Goal: Check status

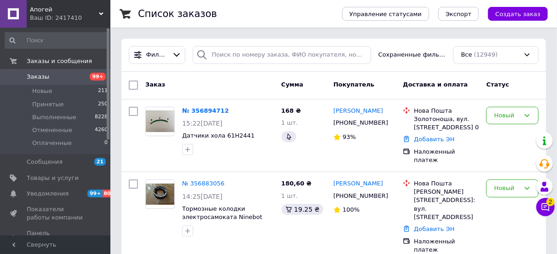
click at [54, 73] on span "Заказы" at bounding box center [56, 77] width 58 height 8
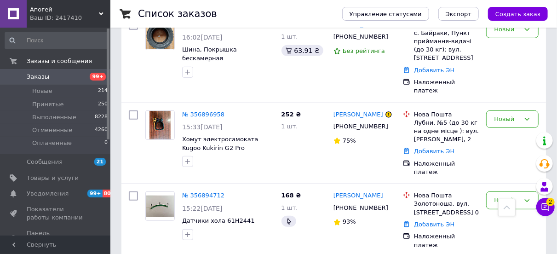
scroll to position [230, 0]
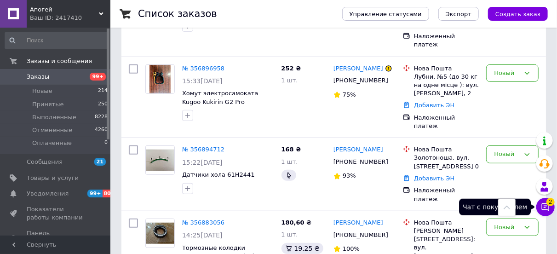
click at [546, 204] on icon at bounding box center [546, 207] width 8 height 8
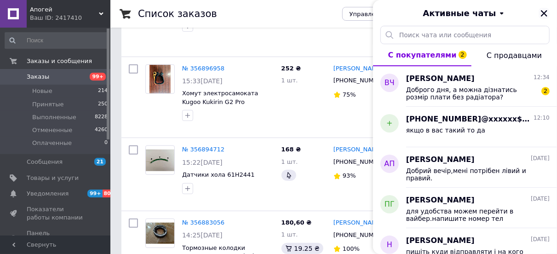
click at [547, 15] on icon "Закрыть" at bounding box center [544, 13] width 8 height 8
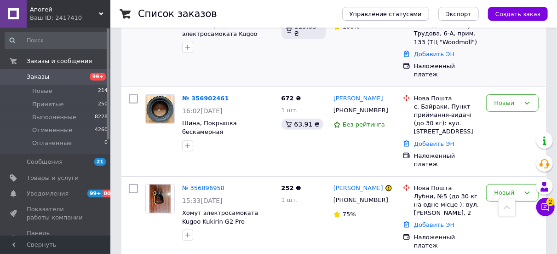
scroll to position [0, 0]
